Goal: Transaction & Acquisition: Purchase product/service

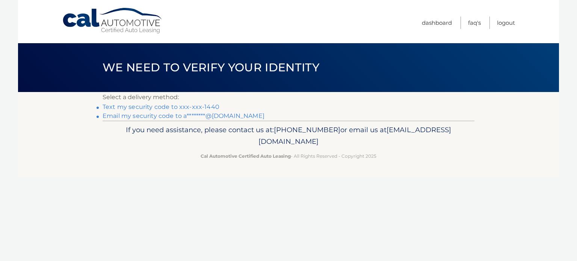
click at [202, 107] on link "Text my security code to xxx-xxx-1440" at bounding box center [161, 106] width 117 height 7
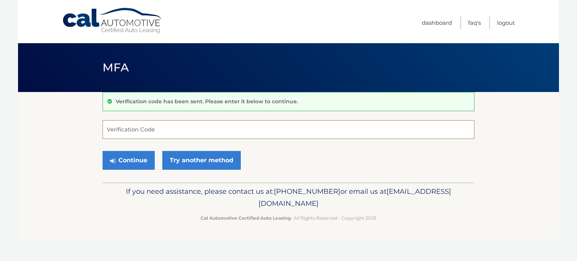
click at [189, 127] on input "Verification Code" at bounding box center [289, 129] width 372 height 19
type input "017041"
click at [129, 162] on button "Continue" at bounding box center [129, 160] width 52 height 19
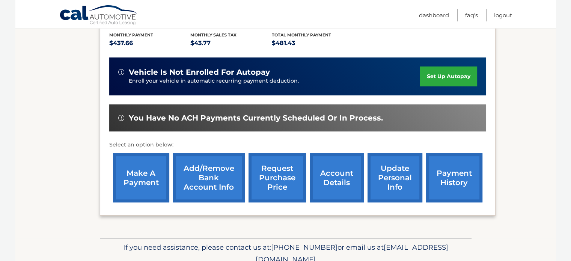
scroll to position [171, 0]
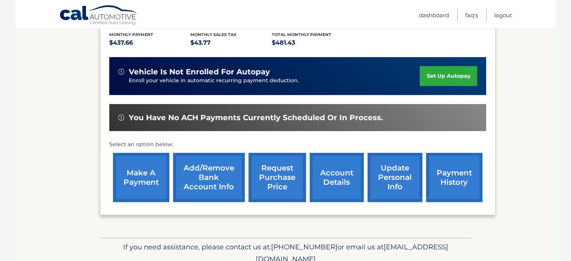
click at [141, 183] on link "make a payment" at bounding box center [141, 177] width 56 height 49
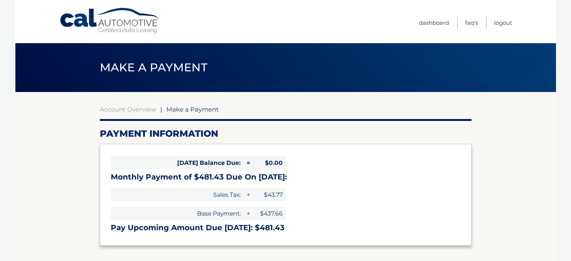
select select "MDNkZWE2YzAtZjI4OS00YzBkLWIzZGQtMDMyZWNhMzRlNGJm"
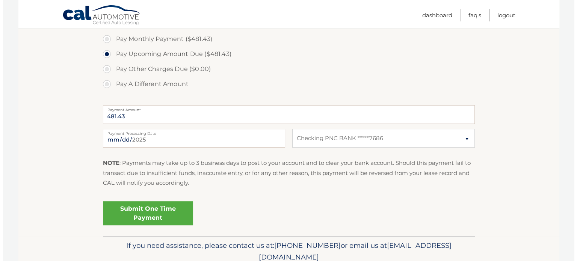
scroll to position [245, 0]
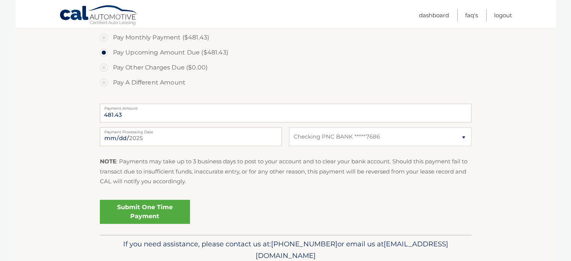
click at [148, 208] on link "Submit One Time Payment" at bounding box center [145, 212] width 90 height 24
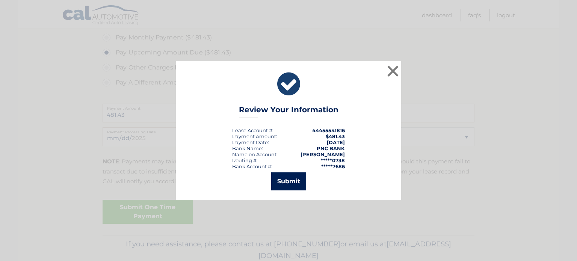
click at [275, 184] on button "Submit" at bounding box center [288, 181] width 35 height 18
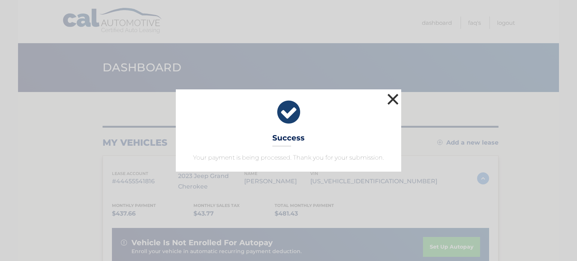
click at [390, 95] on button "×" at bounding box center [392, 99] width 15 height 15
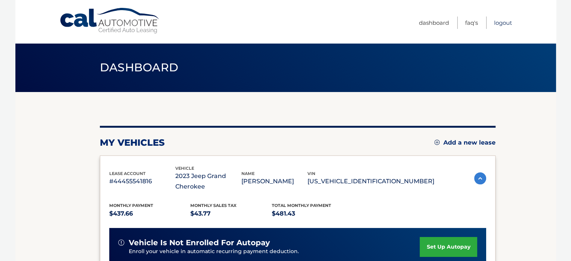
click at [500, 18] on link "Logout" at bounding box center [503, 23] width 18 height 12
